Goal: Information Seeking & Learning: Learn about a topic

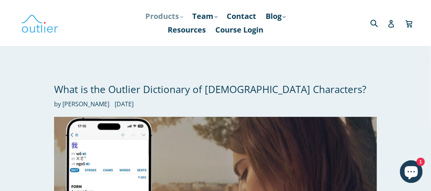
click at [178, 15] on link "Products .cls-1{fill:#231f20} expand" at bounding box center [164, 16] width 45 height 14
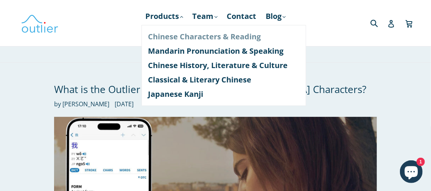
click at [193, 39] on link "Chinese Characters & Reading" at bounding box center [223, 37] width 151 height 14
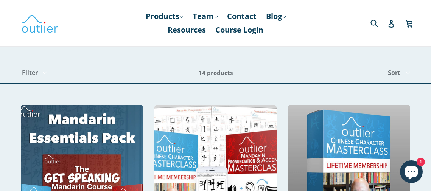
scroll to position [123, 0]
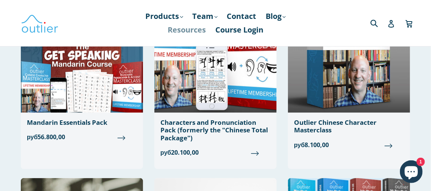
click at [192, 32] on link "Resources" at bounding box center [187, 30] width 46 height 14
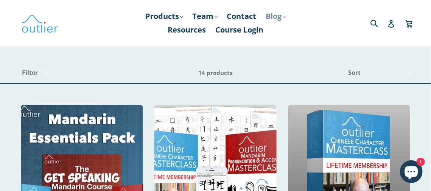
click at [277, 14] on link "Blog .cls-1{fill:#231f20} expand" at bounding box center [275, 16] width 27 height 14
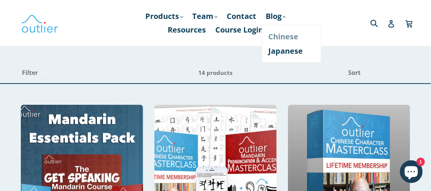
click at [287, 36] on link "Chinese" at bounding box center [292, 37] width 46 height 14
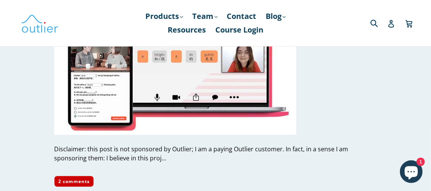
scroll to position [3668, 0]
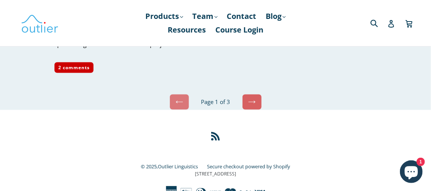
click at [254, 101] on icon at bounding box center [251, 102] width 7 height 3
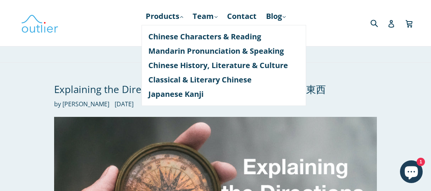
scroll to position [613, 0]
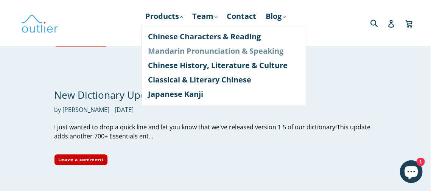
click at [205, 50] on link "Mandarin Pronunciation & Speaking" at bounding box center [223, 51] width 151 height 14
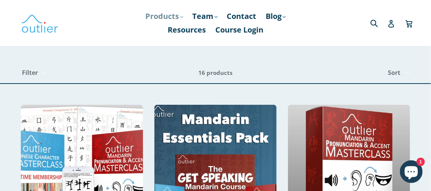
click at [163, 16] on link "Products .cls-1{fill:#231f20} expand" at bounding box center [164, 16] width 45 height 14
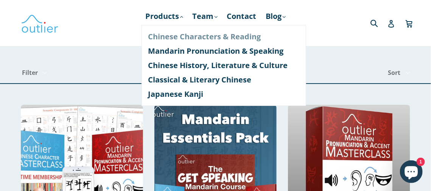
click at [177, 33] on link "Chinese Characters & Reading" at bounding box center [223, 37] width 151 height 14
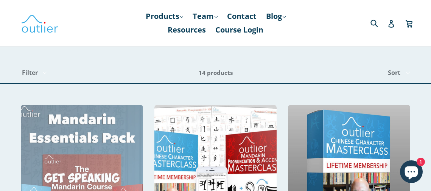
scroll to position [123, 0]
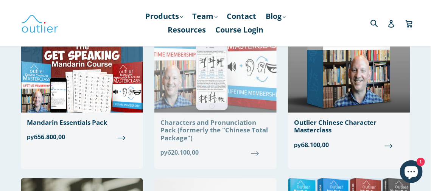
click at [187, 131] on div "Characters and Pronunciation Pack (formerly the "Chinese Total Package")" at bounding box center [215, 130] width 110 height 23
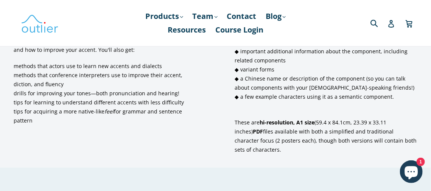
scroll to position [819, 0]
